Goal: Task Accomplishment & Management: Complete application form

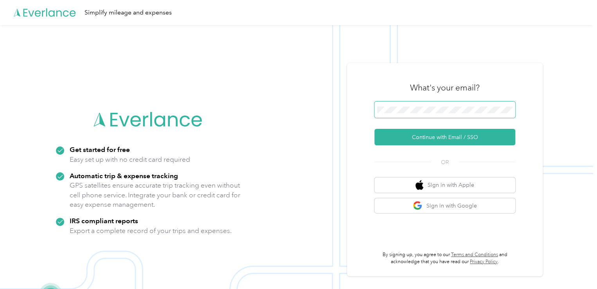
click at [471, 115] on span at bounding box center [444, 109] width 141 height 16
click at [467, 114] on span at bounding box center [444, 109] width 141 height 16
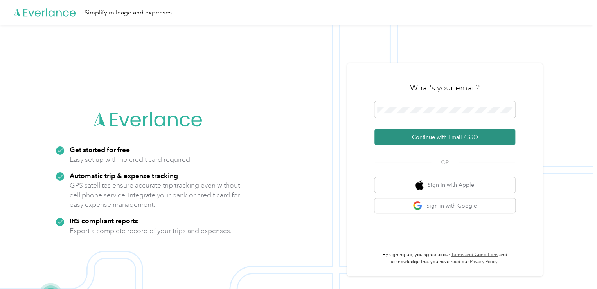
click at [455, 137] on button "Continue with Email / SSO" at bounding box center [444, 137] width 141 height 16
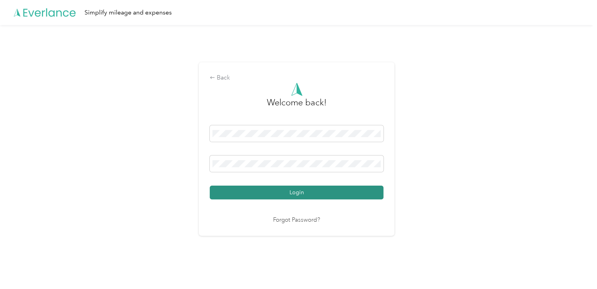
click at [340, 191] on button "Login" at bounding box center [297, 192] width 174 height 14
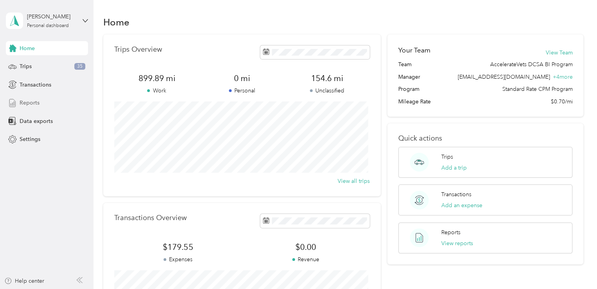
click at [44, 103] on div "Reports" at bounding box center [47, 103] width 82 height 14
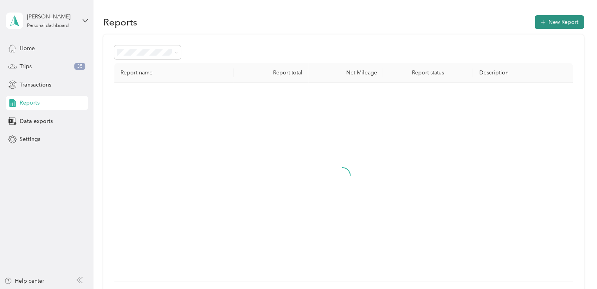
click at [553, 23] on button "New Report" at bounding box center [559, 22] width 49 height 14
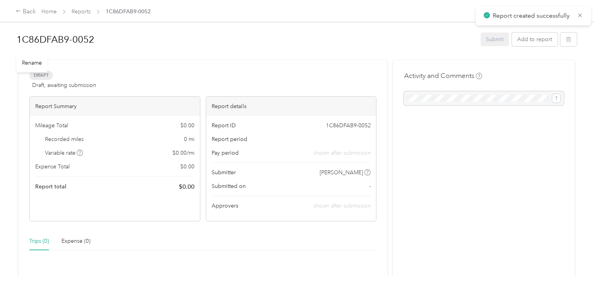
click at [96, 40] on h1 "1C86DFAB9-0052" at bounding box center [245, 39] width 459 height 19
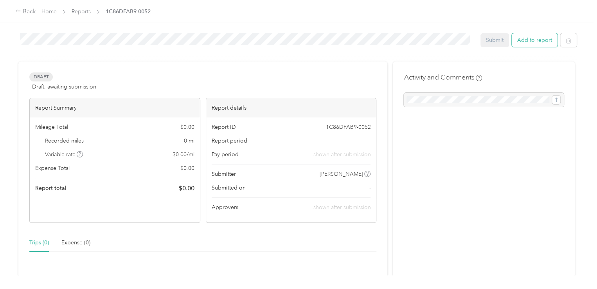
click at [524, 40] on button "Add to report" at bounding box center [535, 40] width 46 height 14
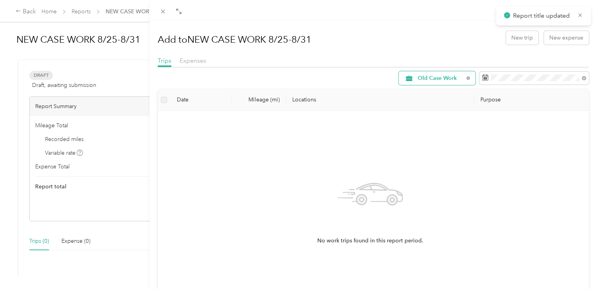
click at [442, 82] on div "Old Case Work" at bounding box center [437, 78] width 77 height 14
click at [436, 97] on li "All Purposes" at bounding box center [430, 93] width 77 height 14
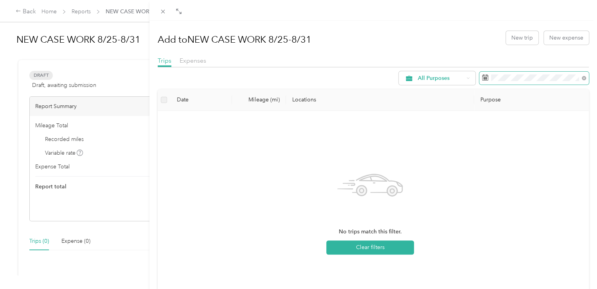
click at [482, 77] on icon at bounding box center [485, 77] width 6 height 6
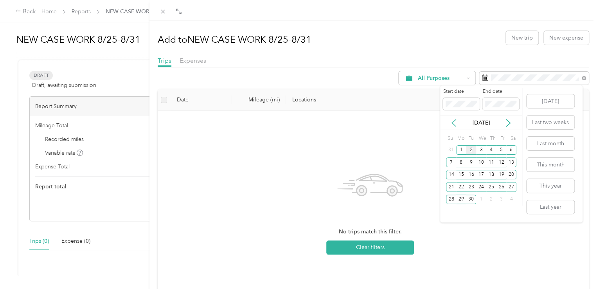
click at [454, 120] on icon at bounding box center [454, 122] width 4 height 7
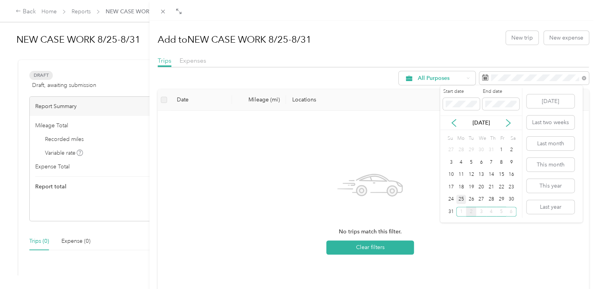
click at [459, 198] on div "25" at bounding box center [461, 199] width 10 height 10
click at [452, 211] on div "31" at bounding box center [451, 212] width 10 height 10
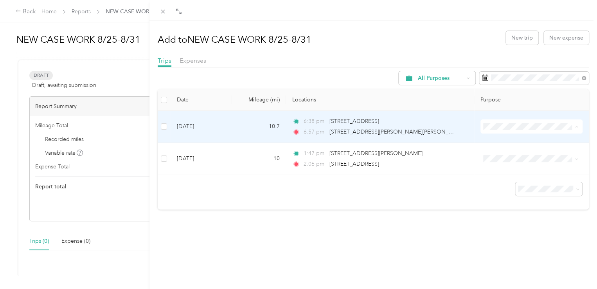
click at [530, 153] on span "New Case Work" at bounding box center [533, 155] width 76 height 8
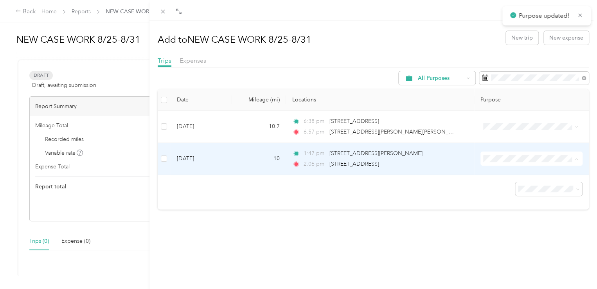
click at [512, 184] on span "New Case Work" at bounding box center [533, 187] width 76 height 8
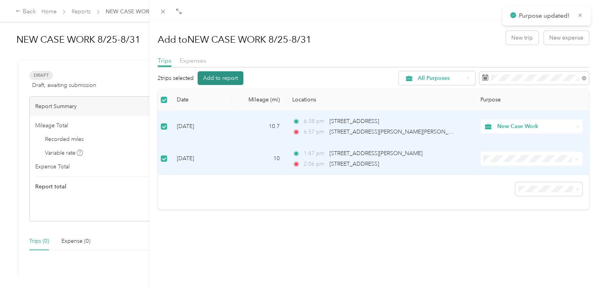
click at [220, 74] on button "Add to report" at bounding box center [221, 78] width 46 height 14
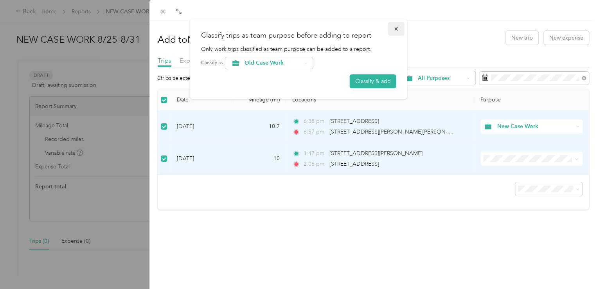
click at [393, 29] on button "button" at bounding box center [396, 29] width 16 height 14
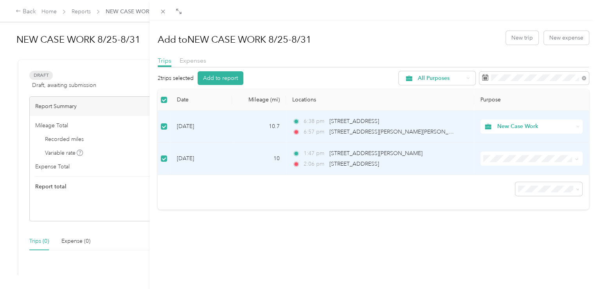
click at [531, 162] on span at bounding box center [532, 158] width 102 height 14
click at [517, 185] on span "New Case Work" at bounding box center [533, 187] width 76 height 8
click at [229, 80] on button "Add to report" at bounding box center [221, 78] width 46 height 14
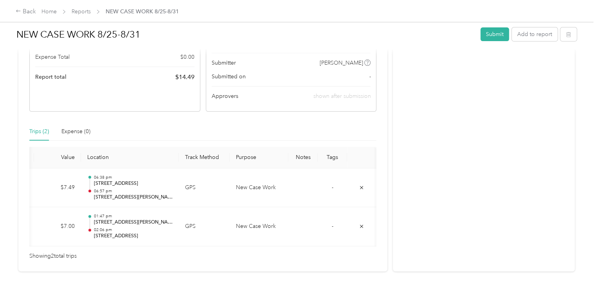
scroll to position [0, 111]
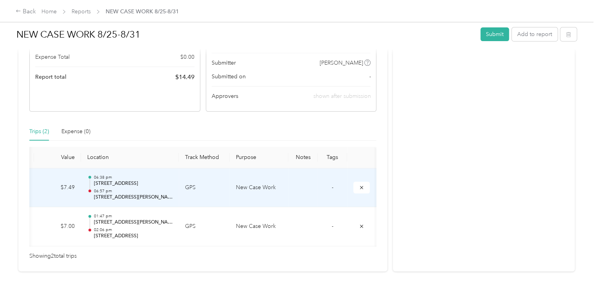
click at [301, 182] on td at bounding box center [302, 187] width 29 height 39
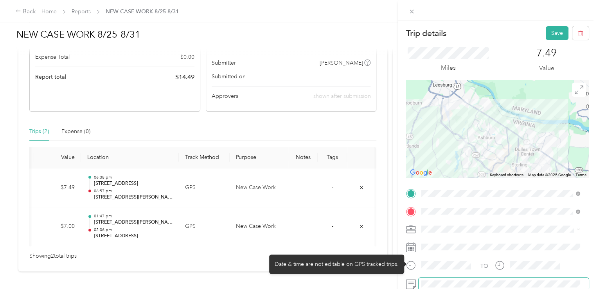
click at [409, 276] on div "TO Add photo" at bounding box center [497, 281] width 183 height 189
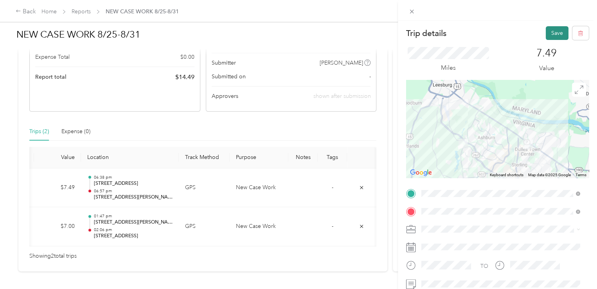
click at [548, 31] on button "Save" at bounding box center [557, 33] width 23 height 14
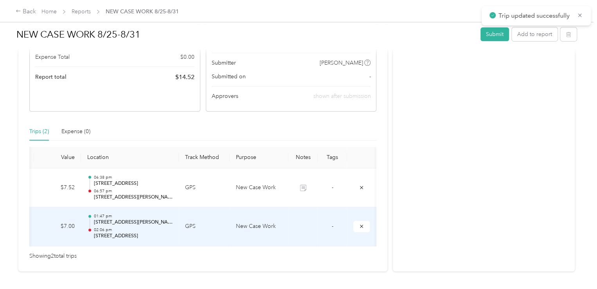
click at [307, 229] on td at bounding box center [302, 226] width 29 height 39
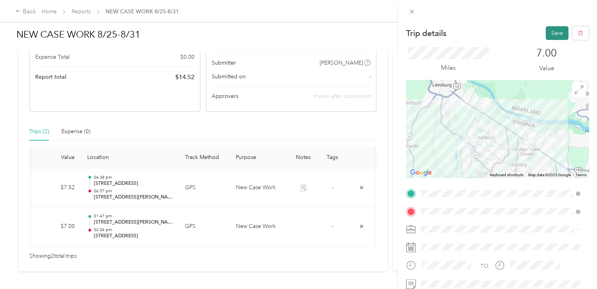
click at [547, 32] on button "Save" at bounding box center [557, 33] width 23 height 14
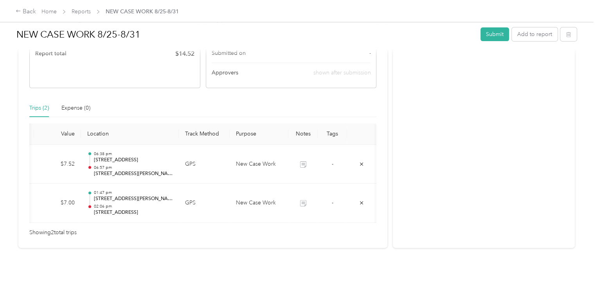
scroll to position [0, 0]
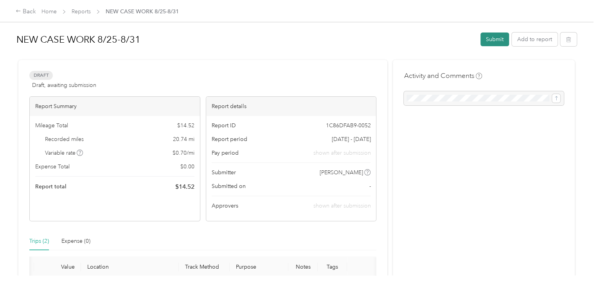
click at [489, 46] on button "Submit" at bounding box center [495, 39] width 29 height 14
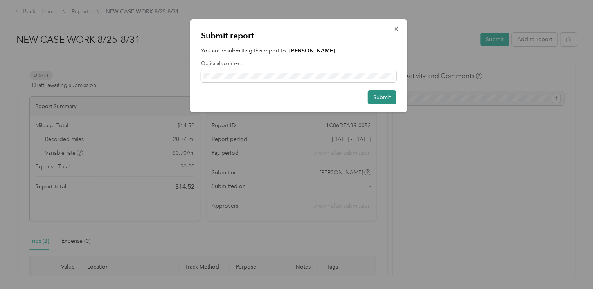
click at [376, 94] on button "Submit" at bounding box center [382, 97] width 29 height 14
